Goal: Transaction & Acquisition: Register for event/course

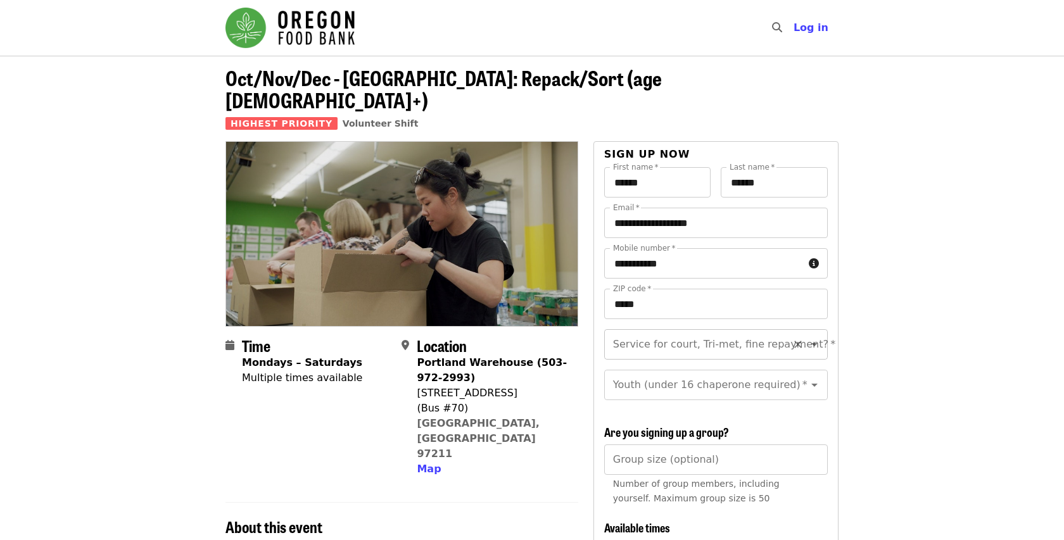
click at [668, 332] on input "Service for court, Tri-met, fine repayment?   *" at bounding box center [700, 344] width 172 height 24
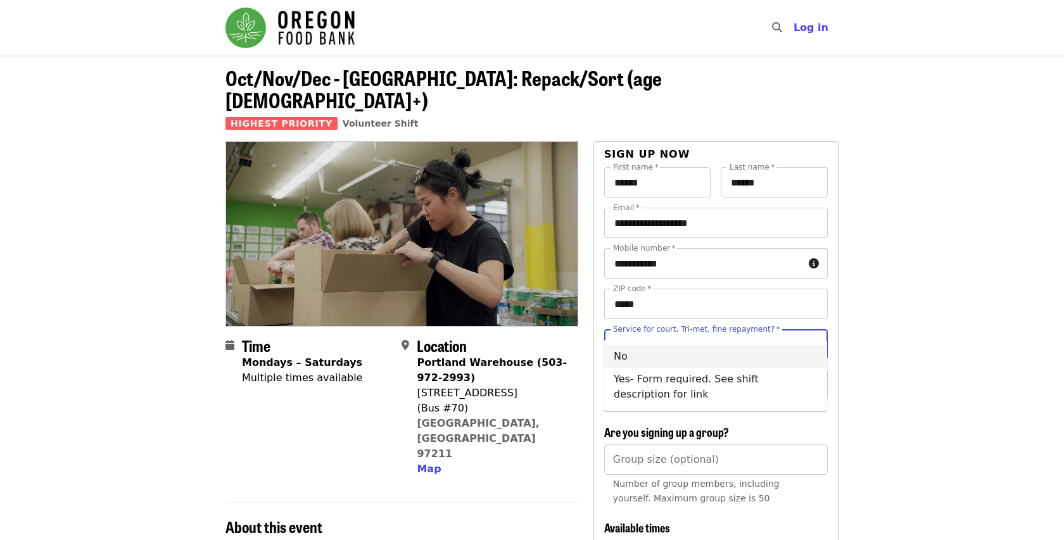
click at [619, 358] on li "No" at bounding box center [714, 356] width 223 height 23
type input "**"
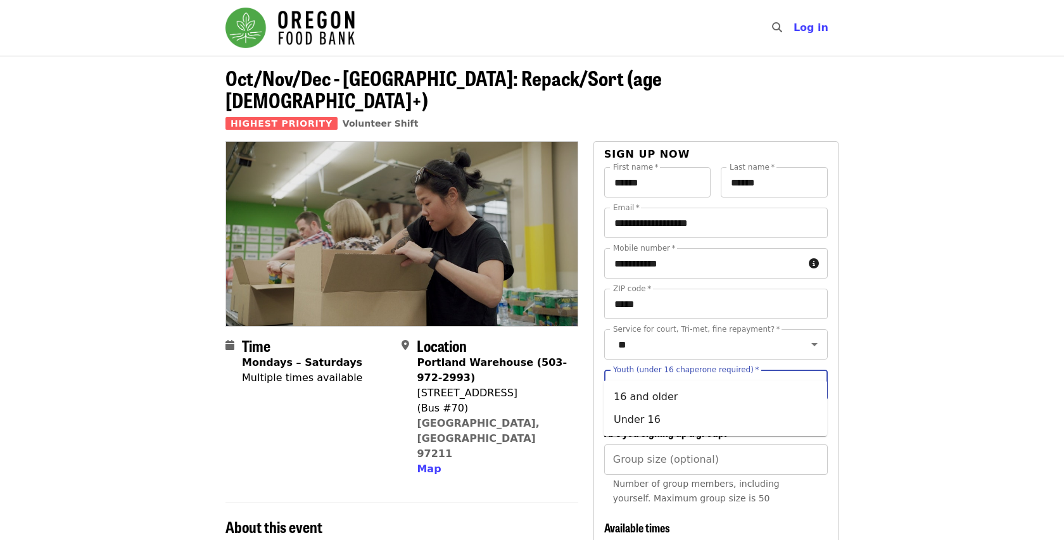
click at [669, 373] on input "Youth (under 16 chaperone required)   *" at bounding box center [700, 385] width 172 height 24
click at [645, 418] on li "Under 16" at bounding box center [714, 419] width 223 height 23
type input "********"
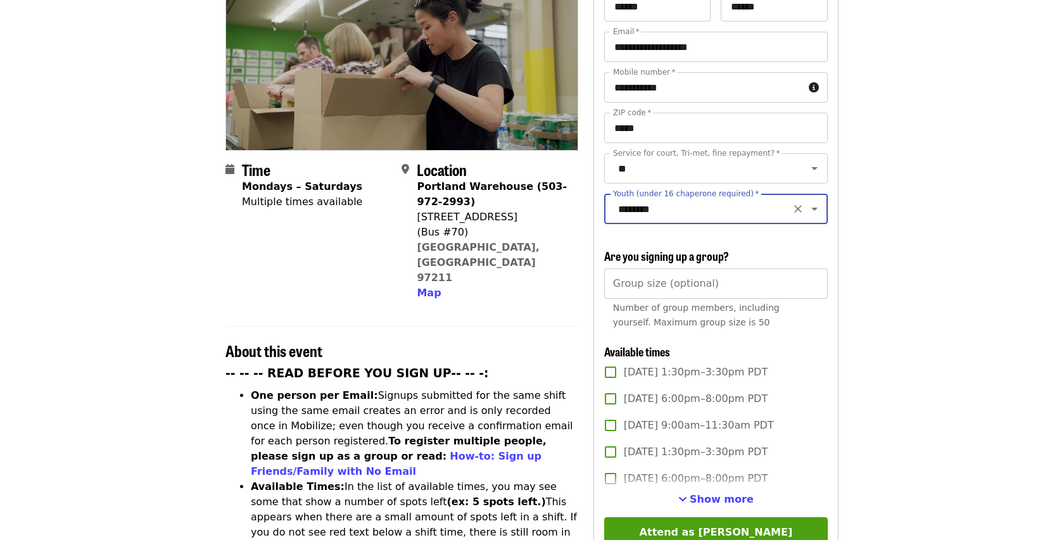
scroll to position [177, 0]
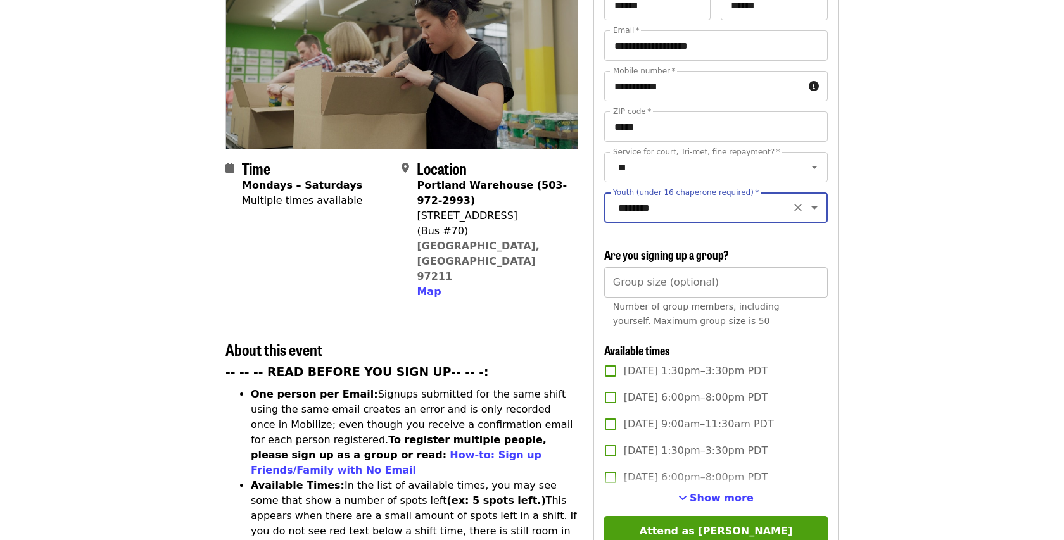
click at [681, 267] on input "Group size (optional)" at bounding box center [715, 282] width 223 height 30
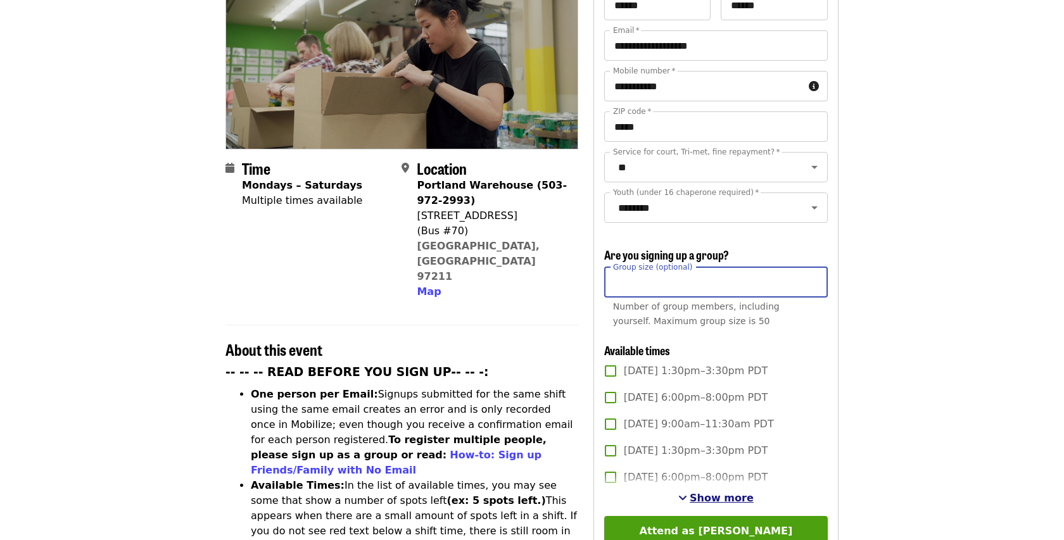
type input "**"
click at [720, 492] on span "Show more" at bounding box center [721, 498] width 64 height 12
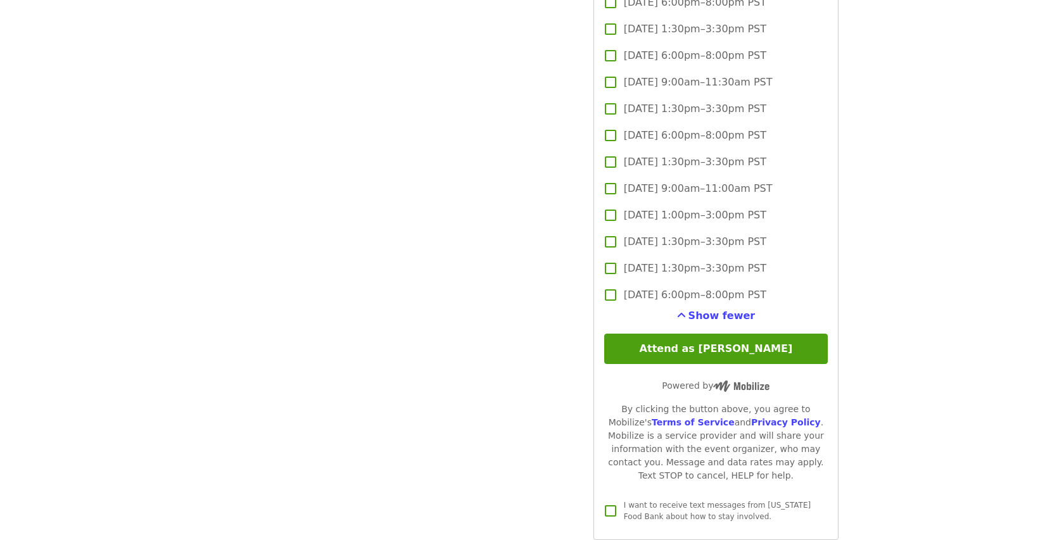
scroll to position [3488, 0]
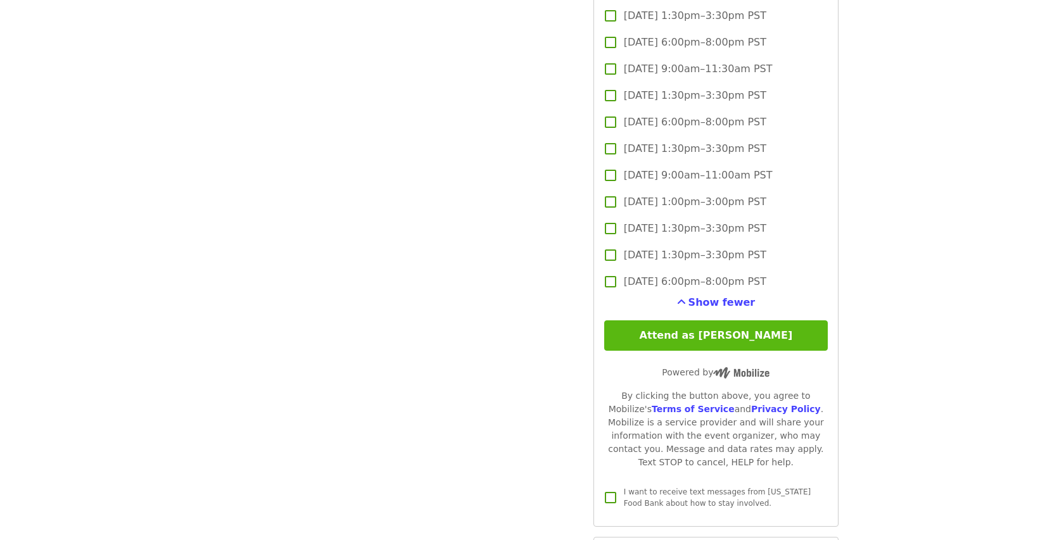
click at [721, 320] on button "Attend as [PERSON_NAME]" at bounding box center [715, 335] width 223 height 30
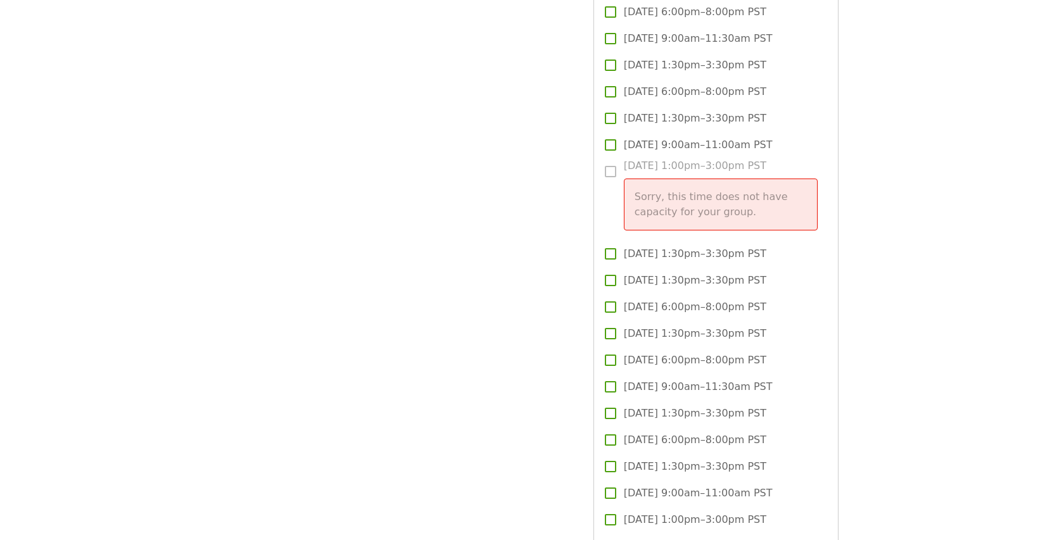
scroll to position [2929, 0]
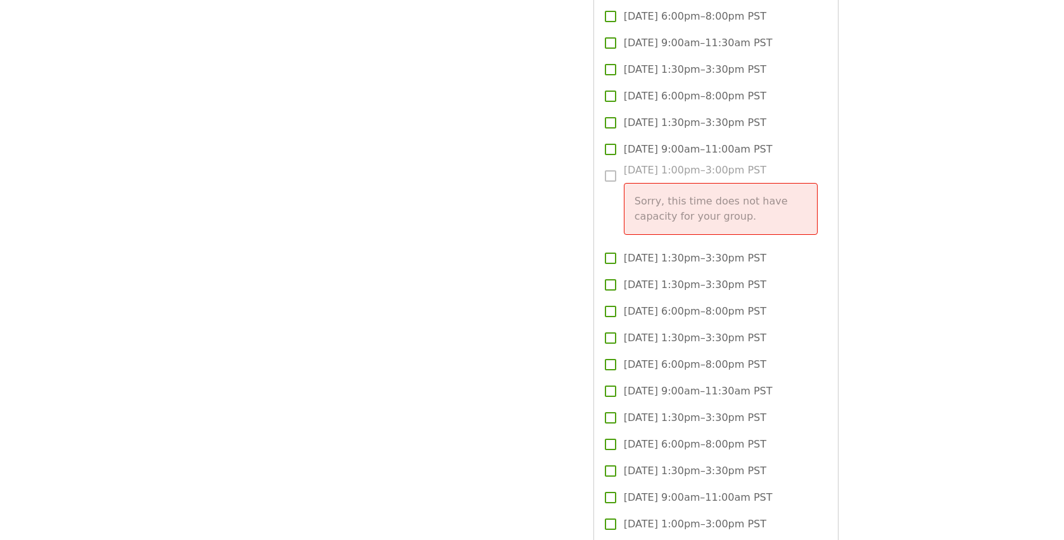
click at [610, 163] on label "Sat, Dec 6, 1:00pm–3:00pm PST Sorry, this time does not have capacity for your …" at bounding box center [707, 204] width 220 height 82
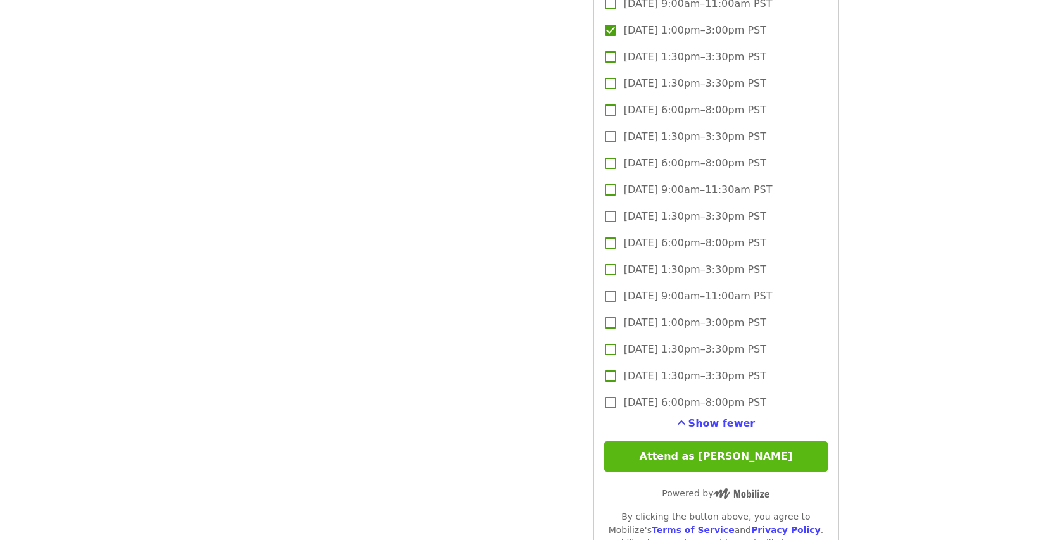
scroll to position [3490, 0]
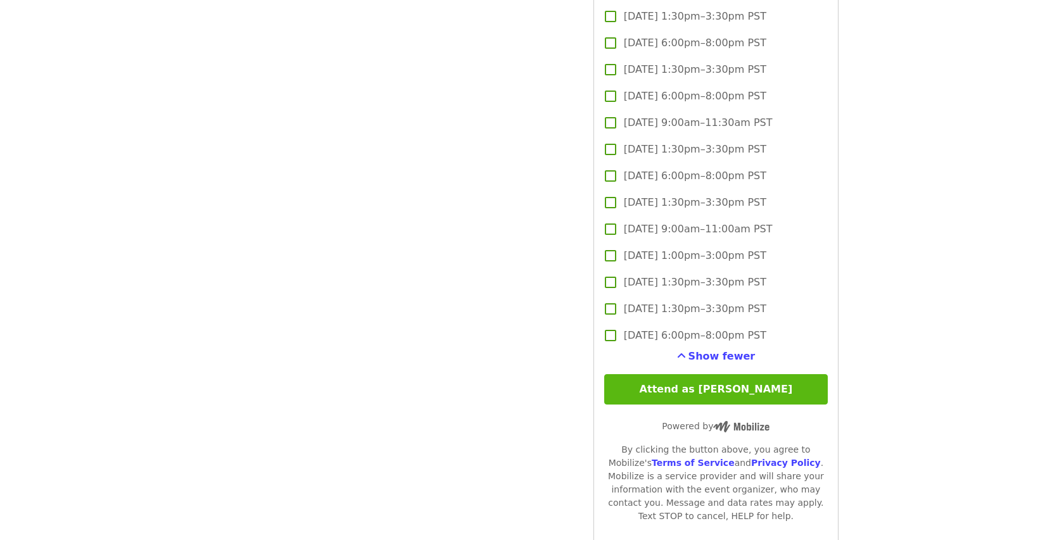
click at [702, 374] on button "Attend as [PERSON_NAME]" at bounding box center [715, 389] width 223 height 30
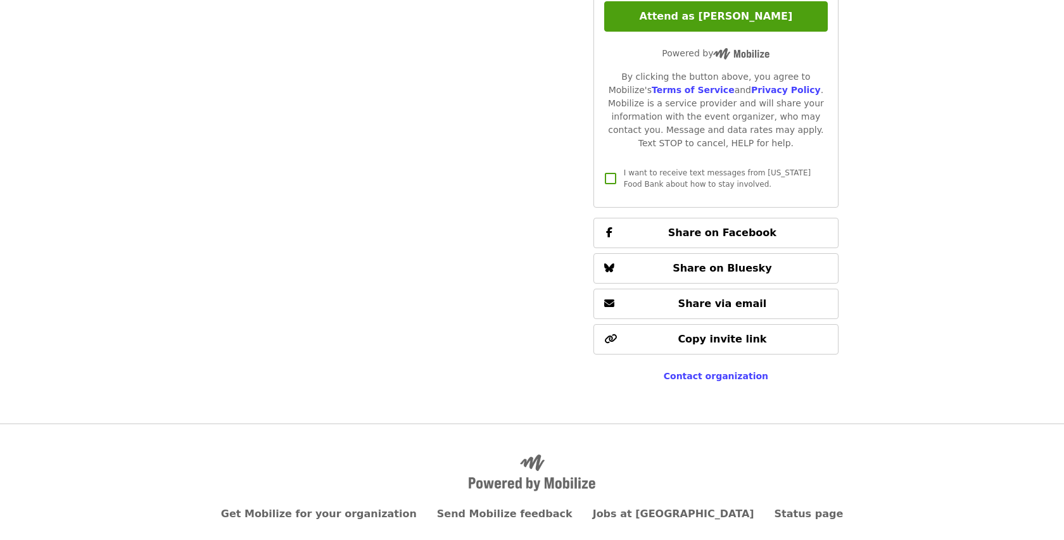
scroll to position [3862, 0]
click at [707, 372] on span "Contact organization" at bounding box center [716, 377] width 104 height 10
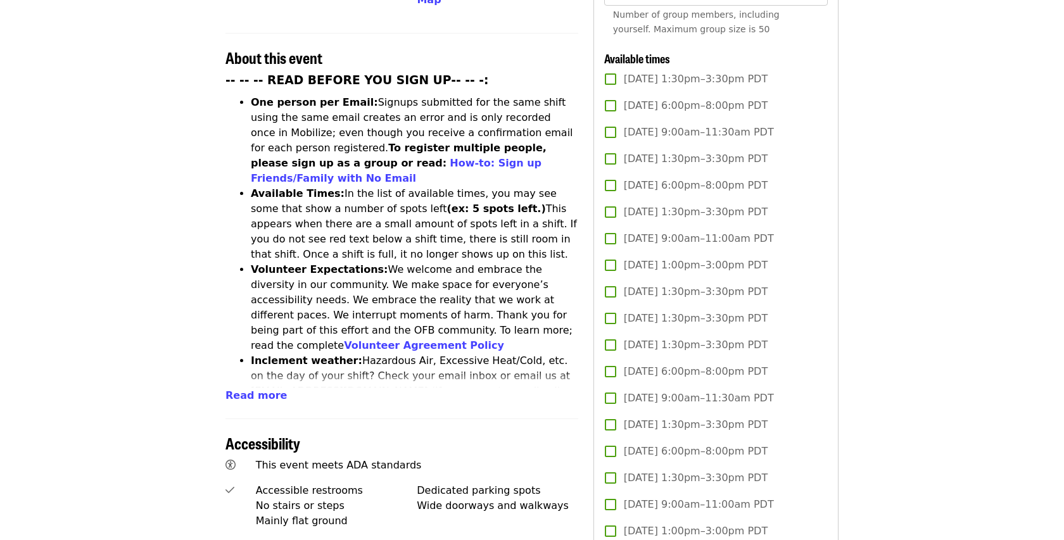
scroll to position [470, 0]
click at [243, 388] on span "Read more" at bounding box center [255, 394] width 61 height 12
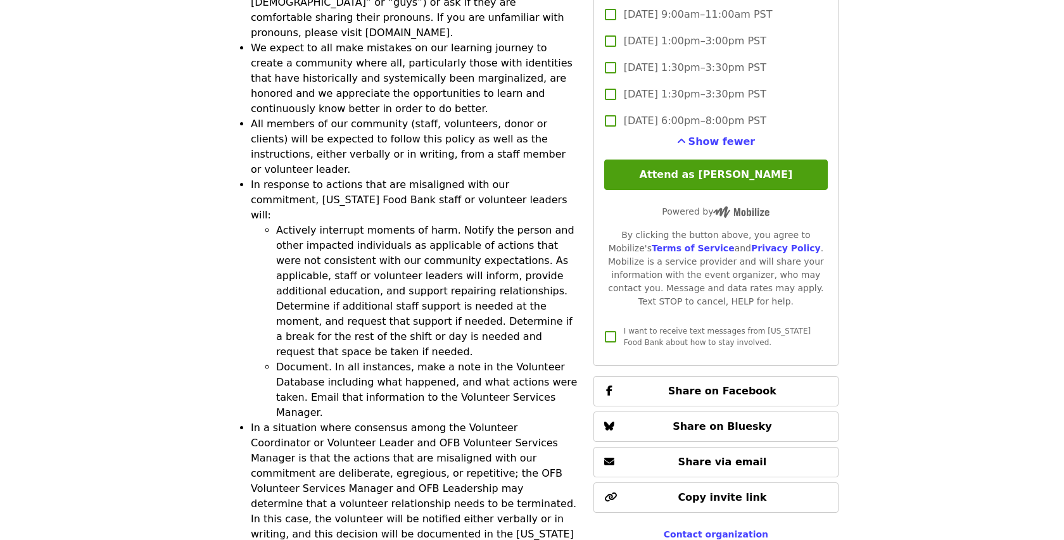
scroll to position [3706, 0]
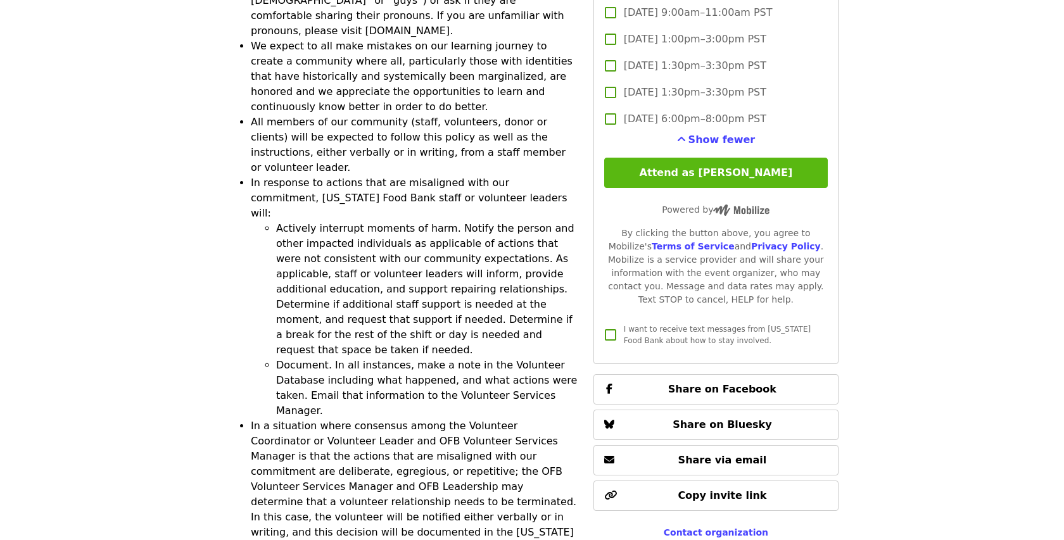
click at [722, 158] on button "Attend as [PERSON_NAME]" at bounding box center [715, 173] width 223 height 30
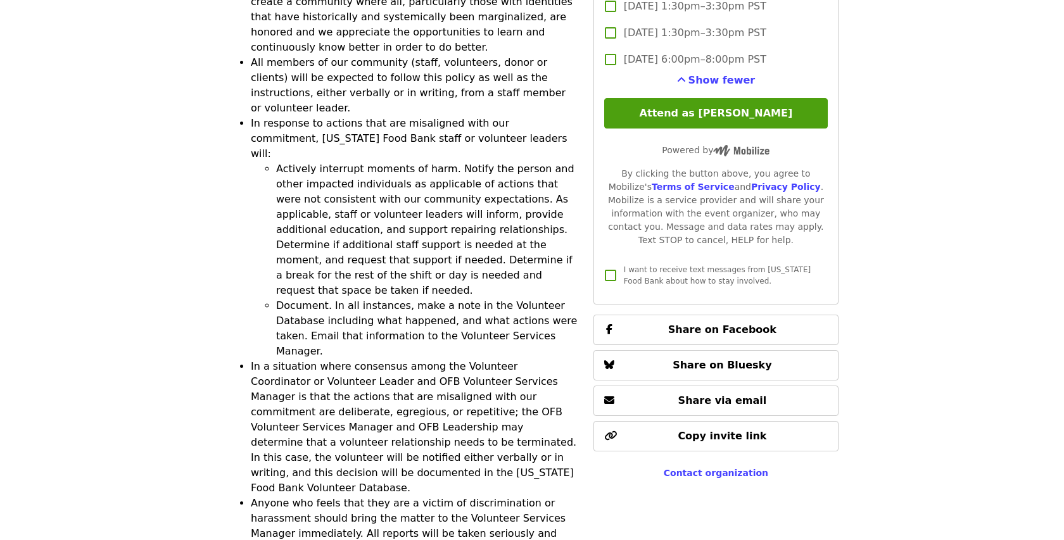
scroll to position [3803, 0]
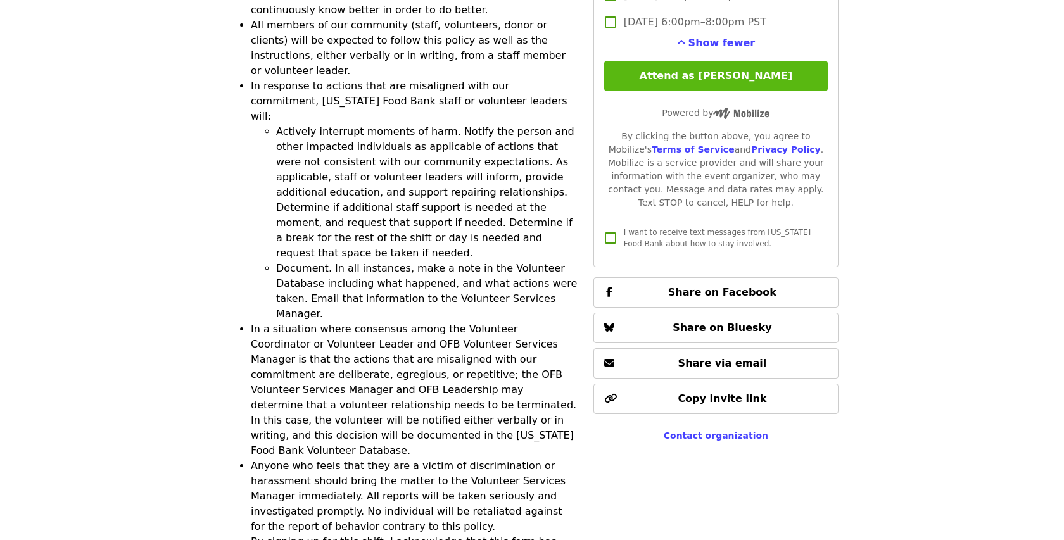
click at [726, 61] on button "Attend as [PERSON_NAME]" at bounding box center [715, 76] width 223 height 30
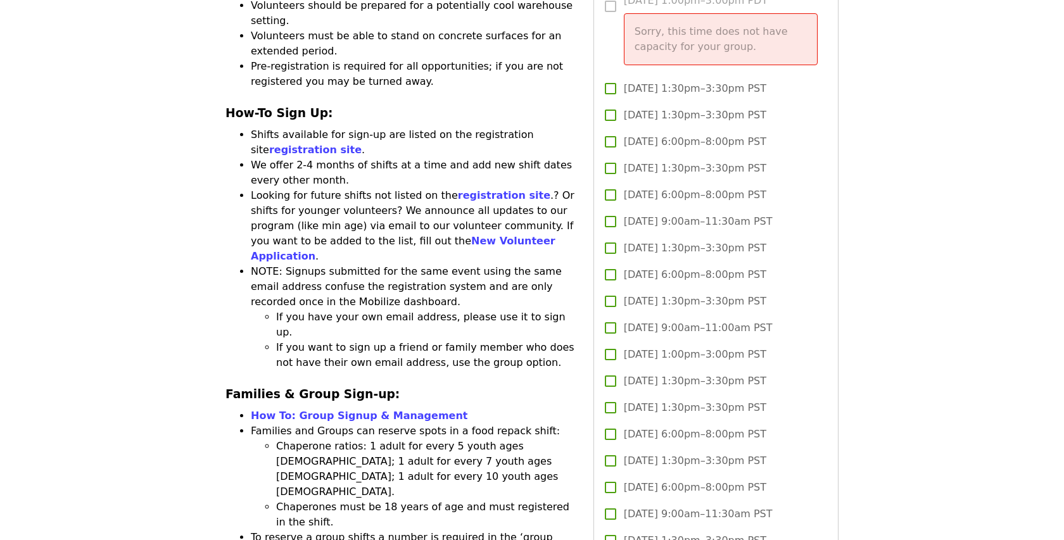
scroll to position [1794, 0]
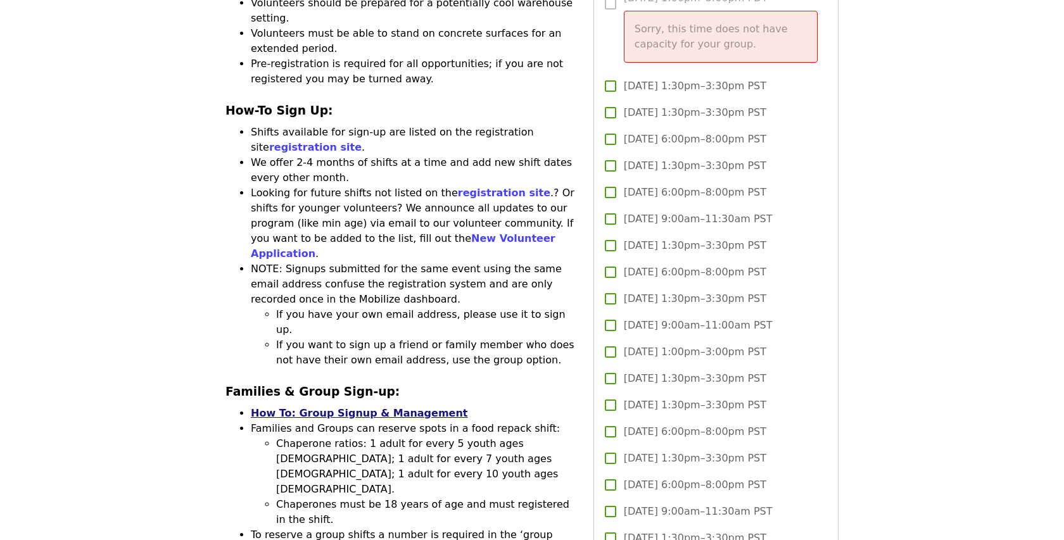
click at [380, 407] on link "How To: Group Signup & Management" at bounding box center [359, 413] width 217 height 12
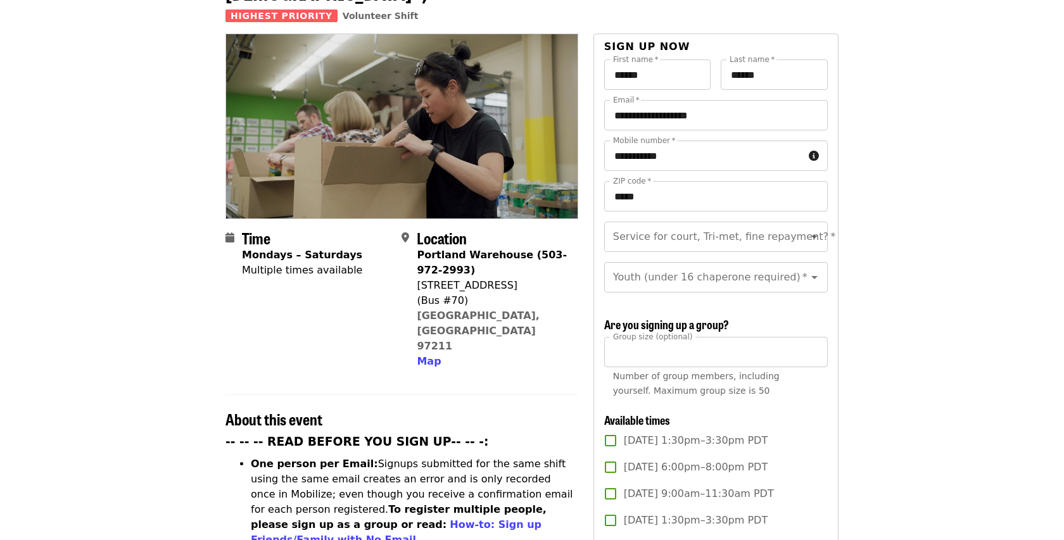
scroll to position [505, 0]
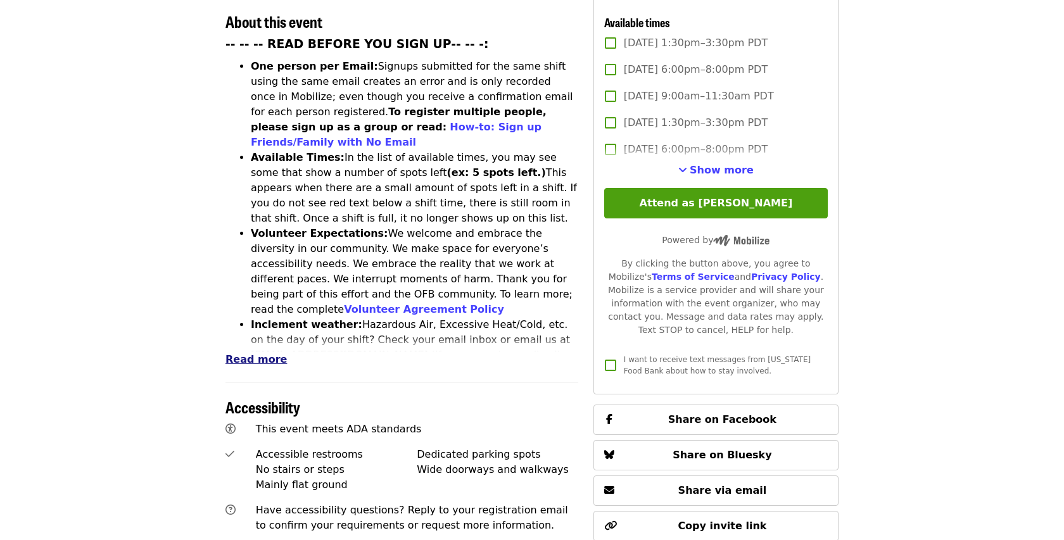
click at [256, 353] on span "Read more" at bounding box center [255, 359] width 61 height 12
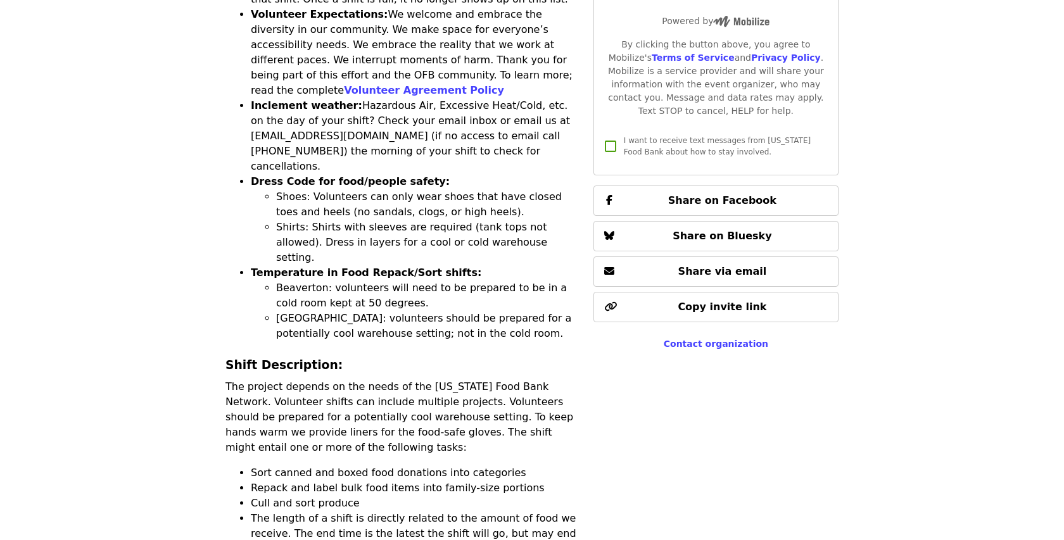
scroll to position [0, 0]
